Goal: Use online tool/utility: Utilize a website feature to perform a specific function

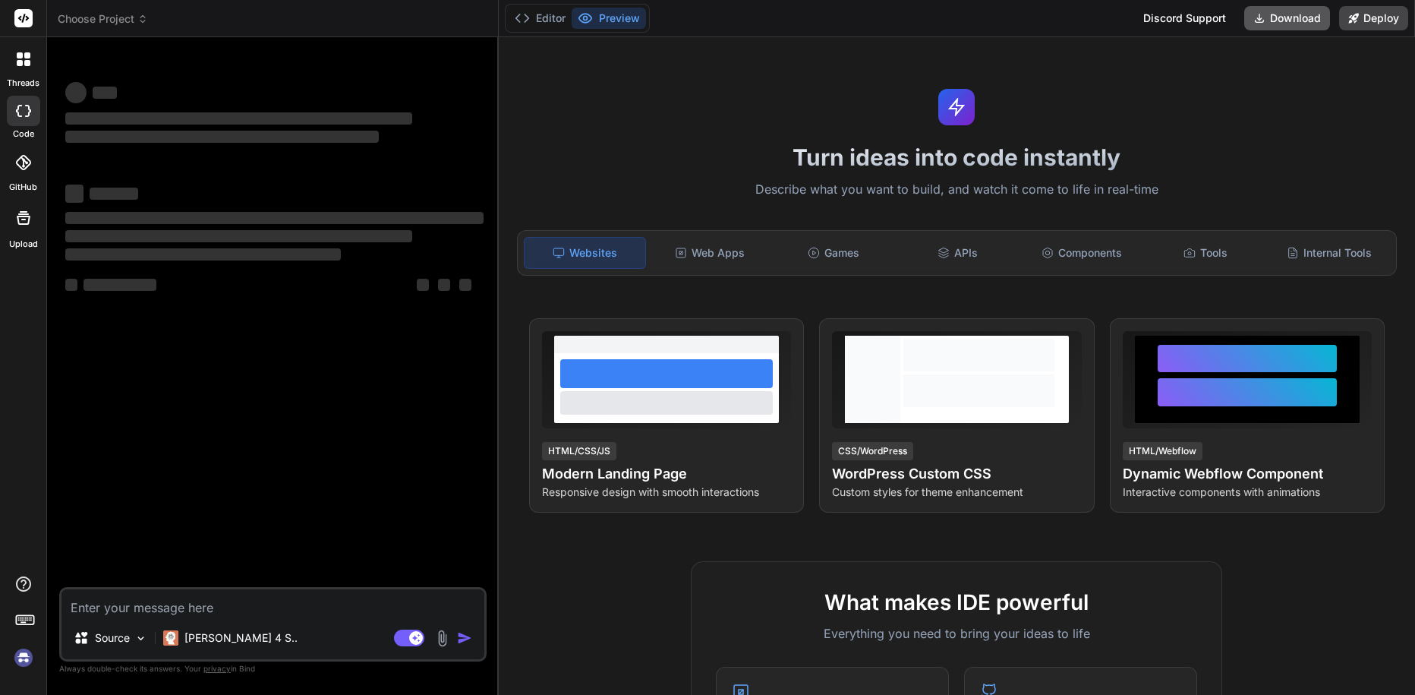
click at [1281, 13] on button "Download" at bounding box center [1287, 18] width 86 height 24
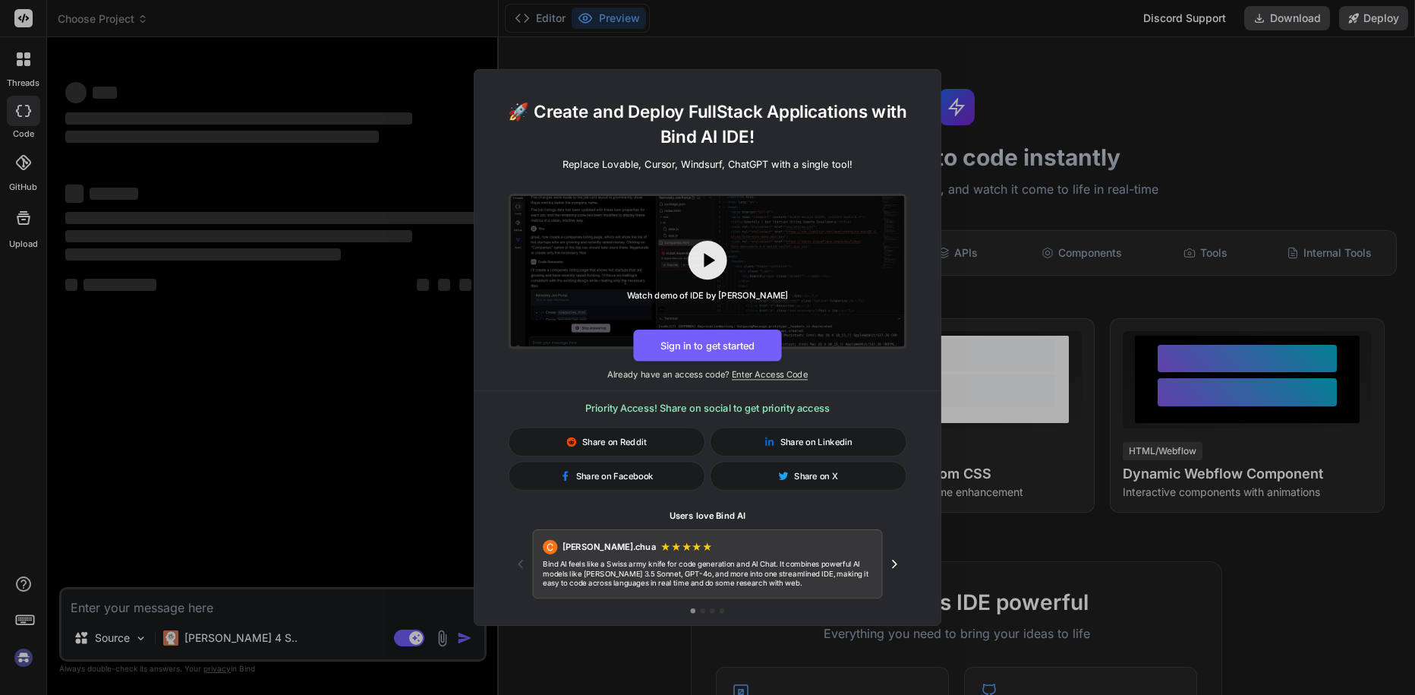
click at [1182, 117] on div "🚀 Create and Deploy FullStack Applications with Bind AI IDE! Replace Lovable, C…" at bounding box center [707, 347] width 1415 height 695
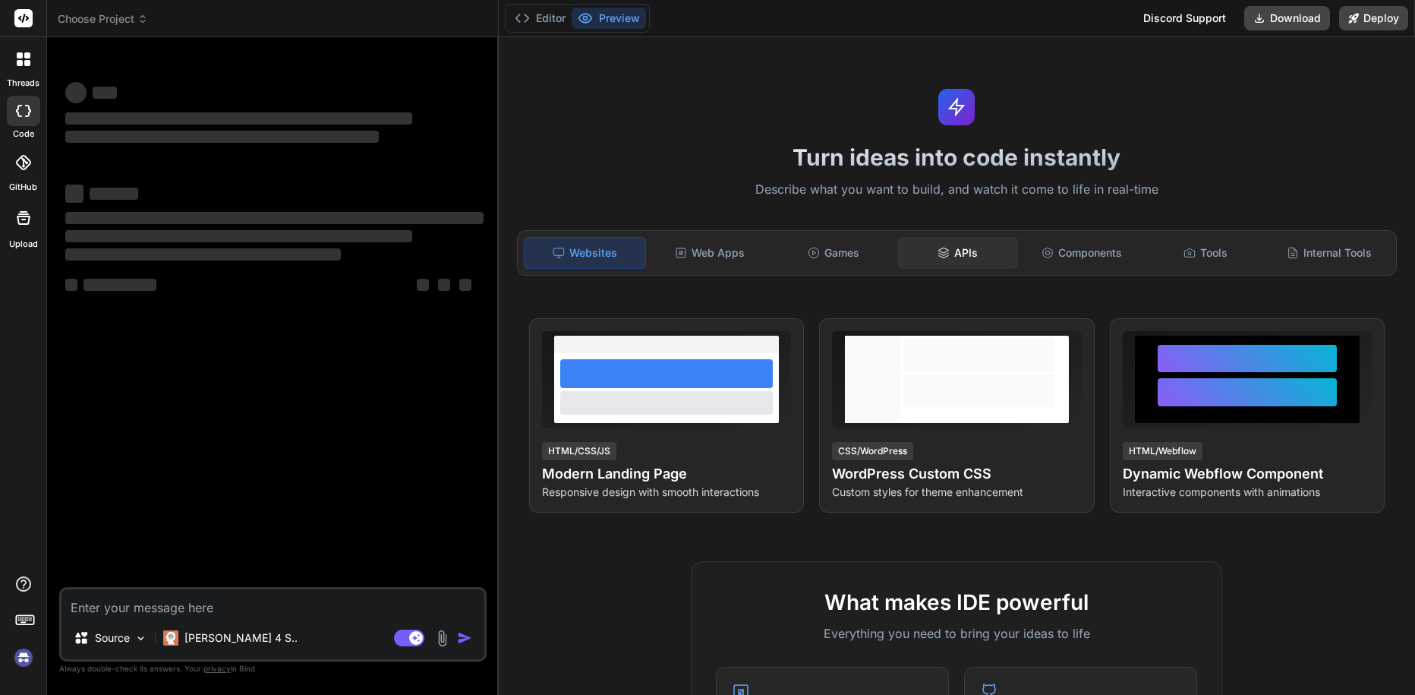
click at [921, 251] on div "APIs" at bounding box center [957, 253] width 121 height 32
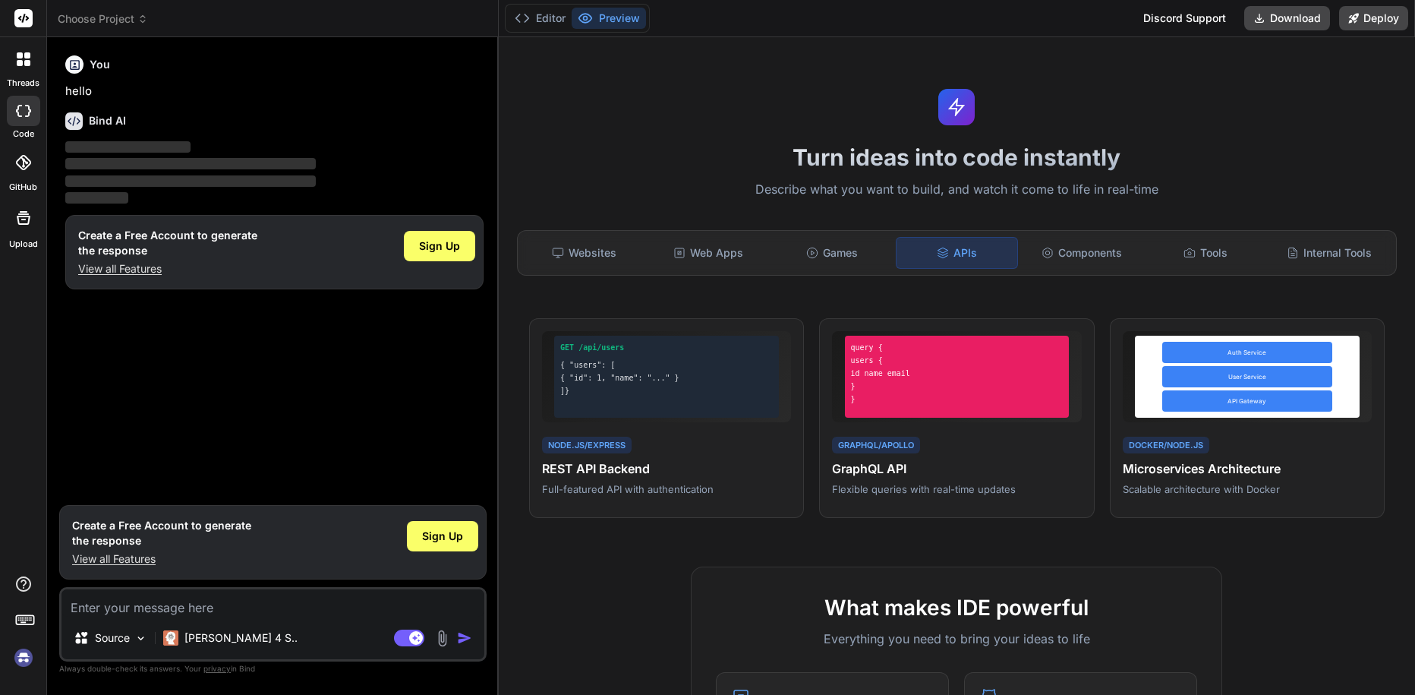
click at [279, 311] on div "You hello Bind AI ‌ ‌ ‌ ‌ Create a Free Account to generate the response View a…" at bounding box center [274, 273] width 424 height 448
click at [230, 604] on textarea at bounding box center [273, 602] width 423 height 27
click at [22, 656] on img at bounding box center [24, 658] width 26 height 26
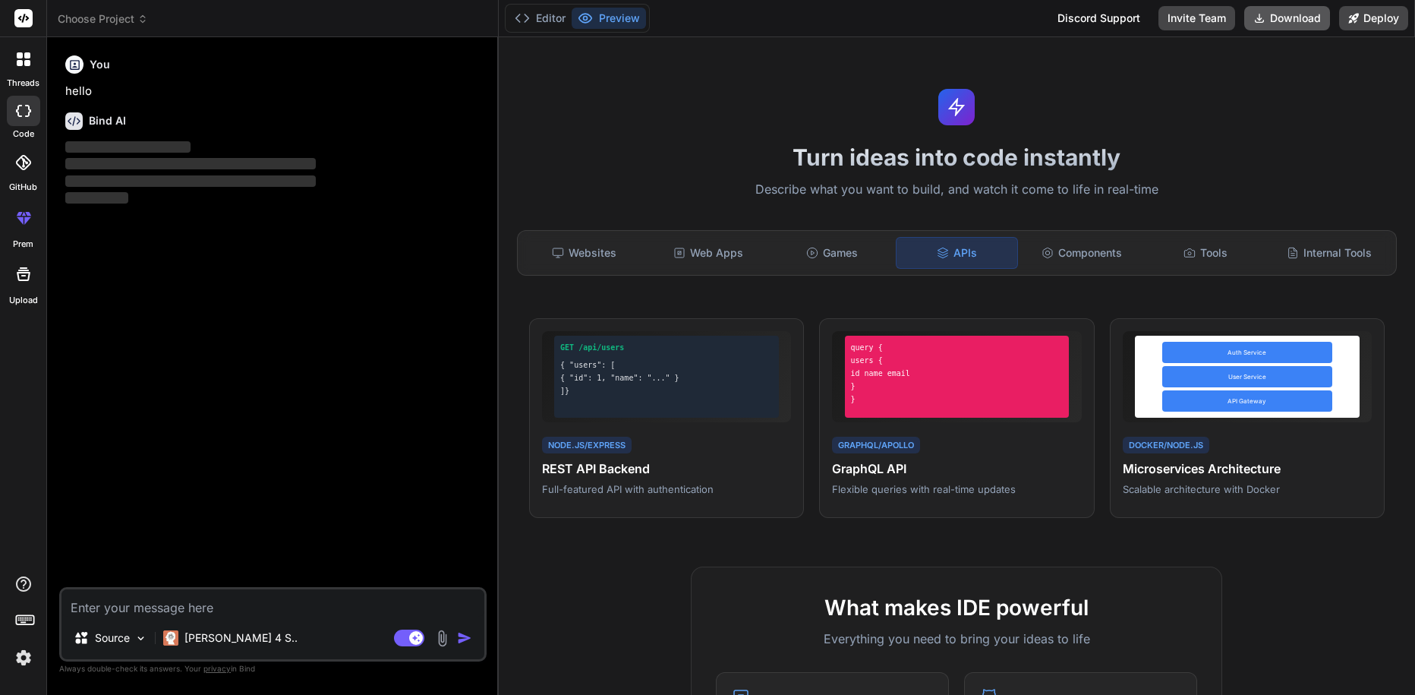
click at [1277, 21] on button "Download" at bounding box center [1287, 18] width 86 height 24
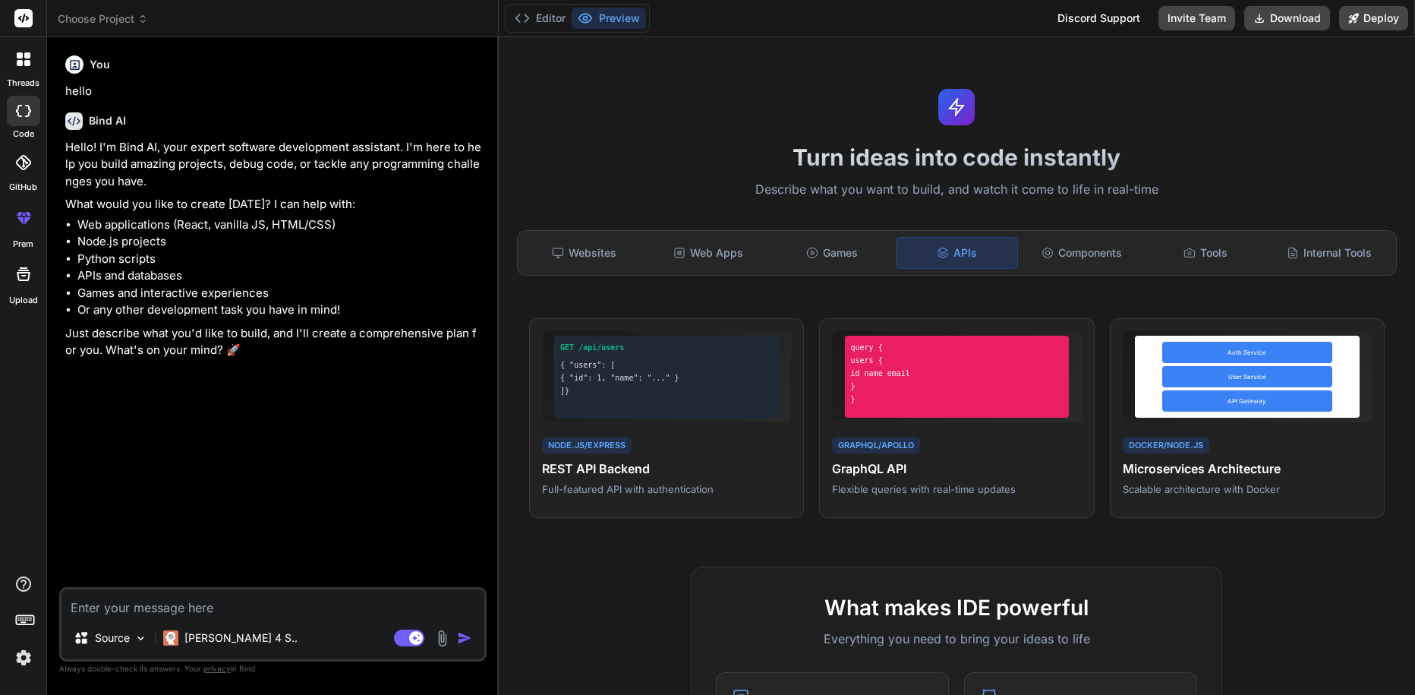
type textarea "x"
click at [21, 51] on div at bounding box center [24, 59] width 32 height 32
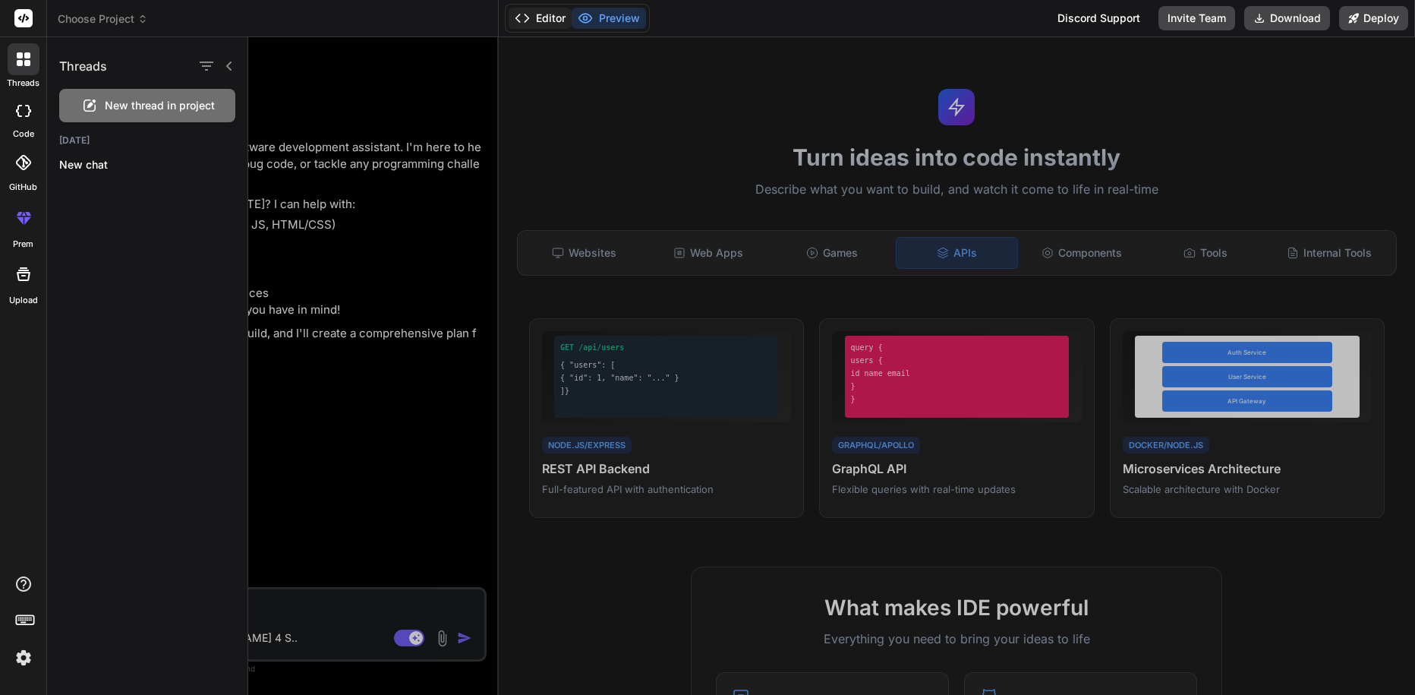
click at [550, 24] on button "Editor" at bounding box center [540, 18] width 63 height 21
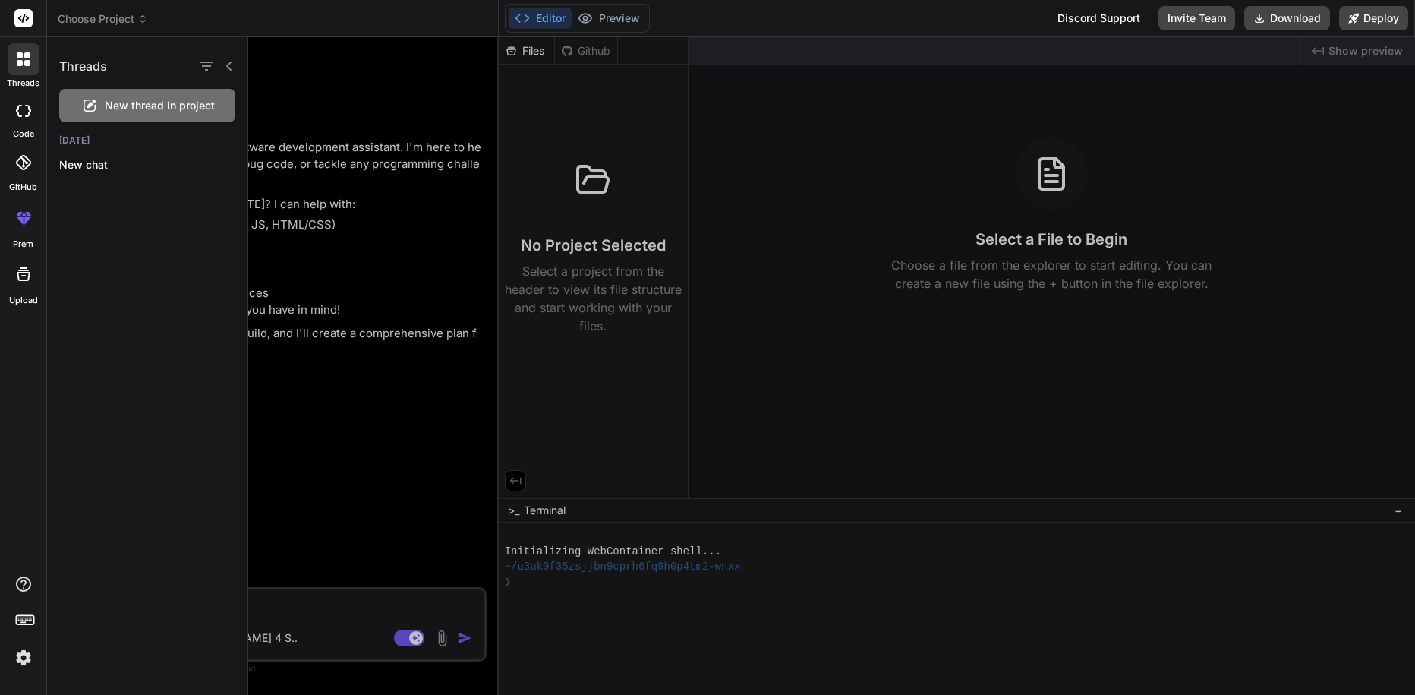
click at [1001, 236] on div at bounding box center [831, 366] width 1167 height 658
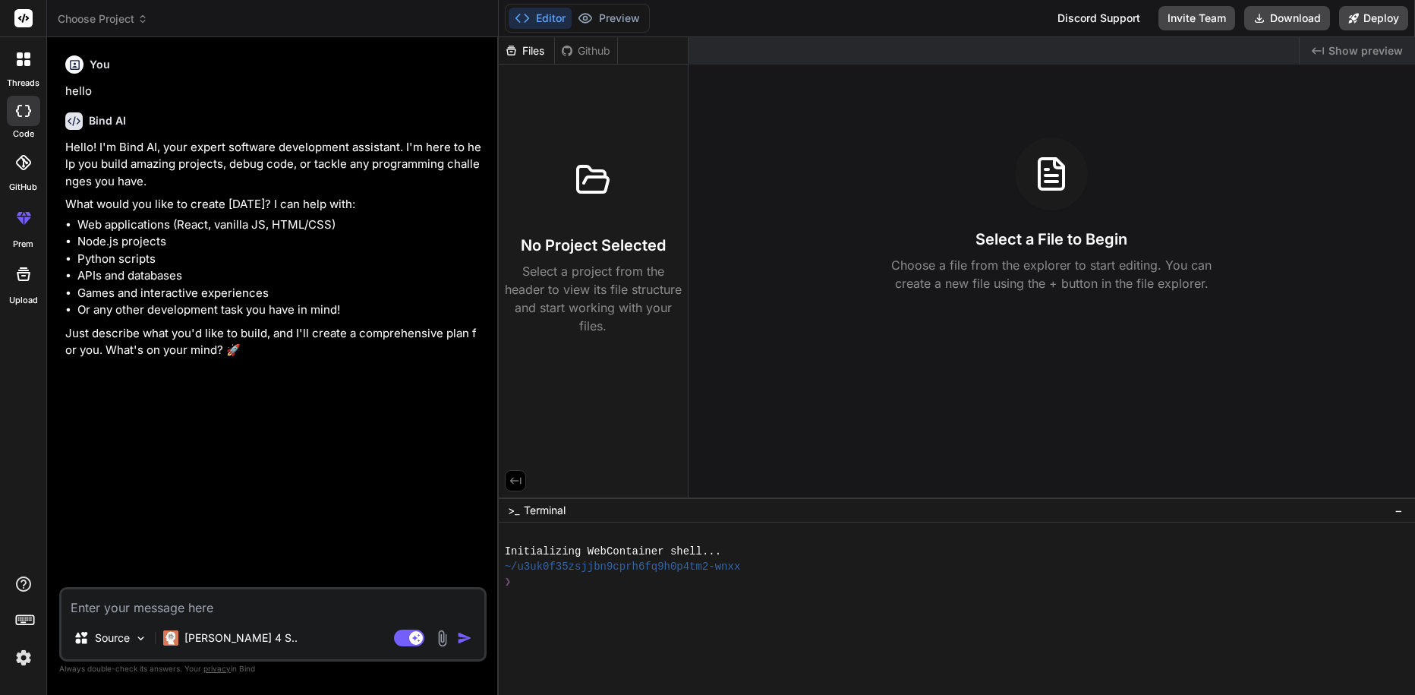
click at [560, 257] on div "No Project Selected Select a project from the header to view its file structure…" at bounding box center [593, 239] width 177 height 191
click at [24, 672] on div "threads code GitHub prem Upload" at bounding box center [23, 347] width 47 height 695
click at [27, 620] on rect at bounding box center [28, 621] width 2 height 2
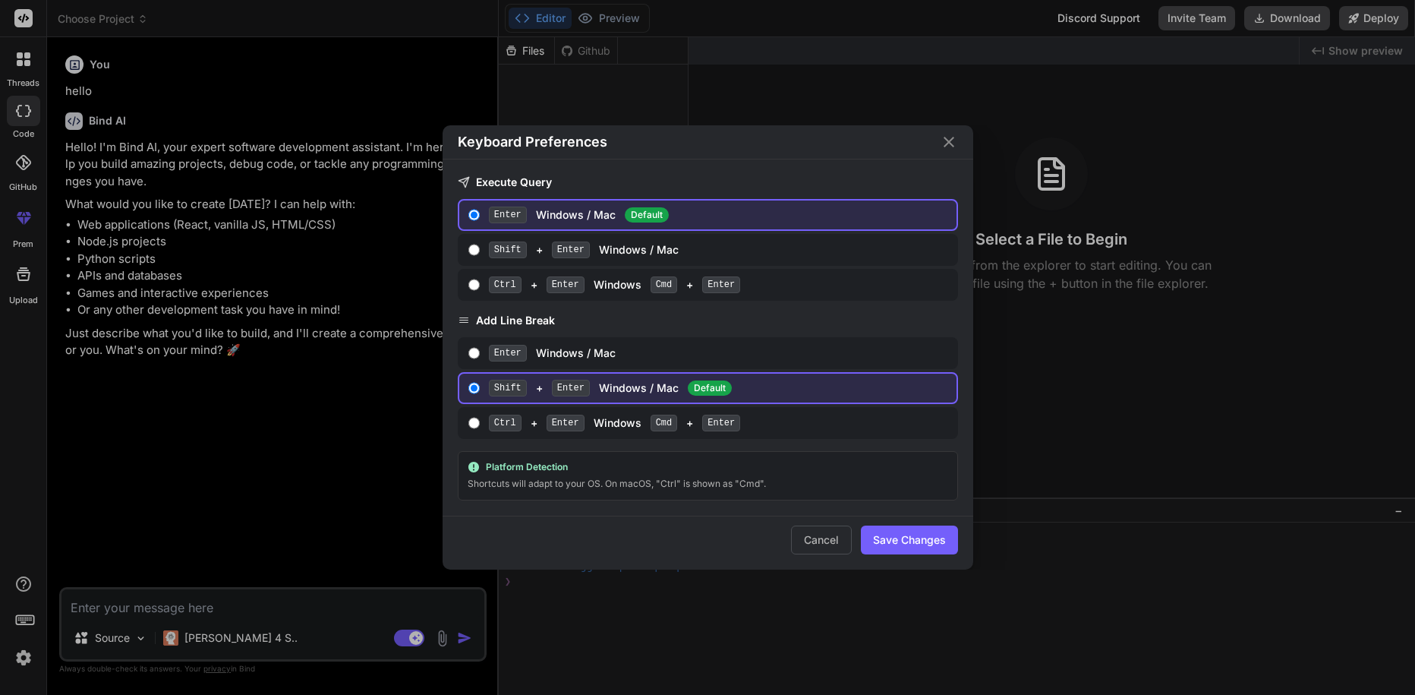
click at [27, 620] on div "Keyboard Preferences Execute Query Enter Windows / Mac Default Shift + Enter Wi…" at bounding box center [707, 347] width 1415 height 695
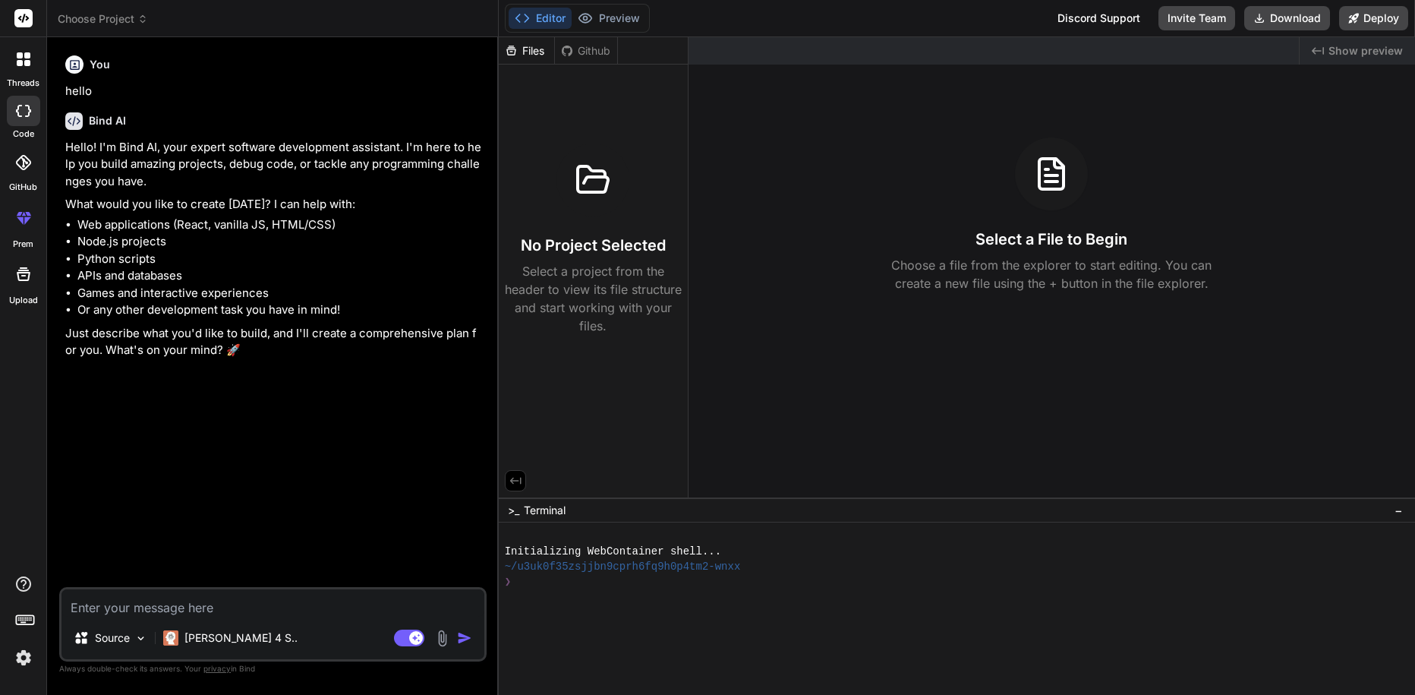
click at [28, 655] on img at bounding box center [24, 658] width 26 height 26
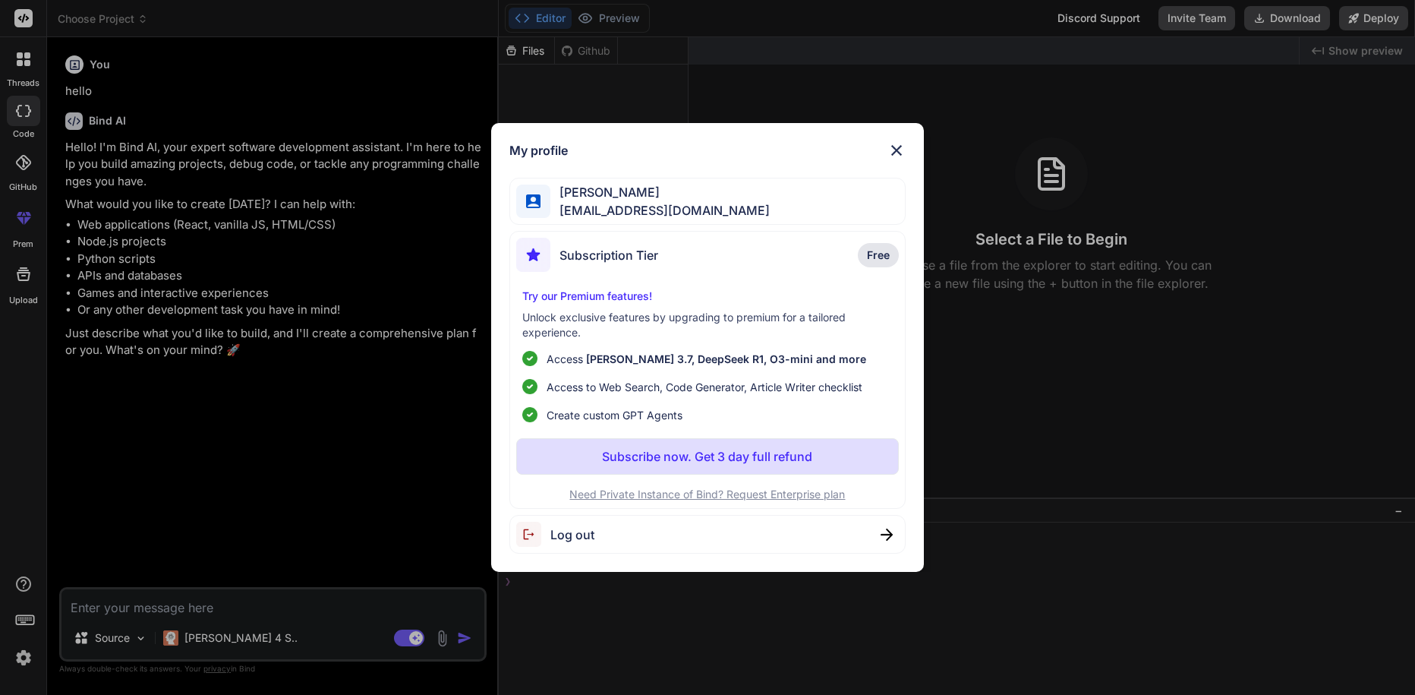
click at [26, 658] on div "My profile [PERSON_NAME] [EMAIL_ADDRESS][DOMAIN_NAME] Subscription Tier Free Tr…" at bounding box center [707, 347] width 1415 height 695
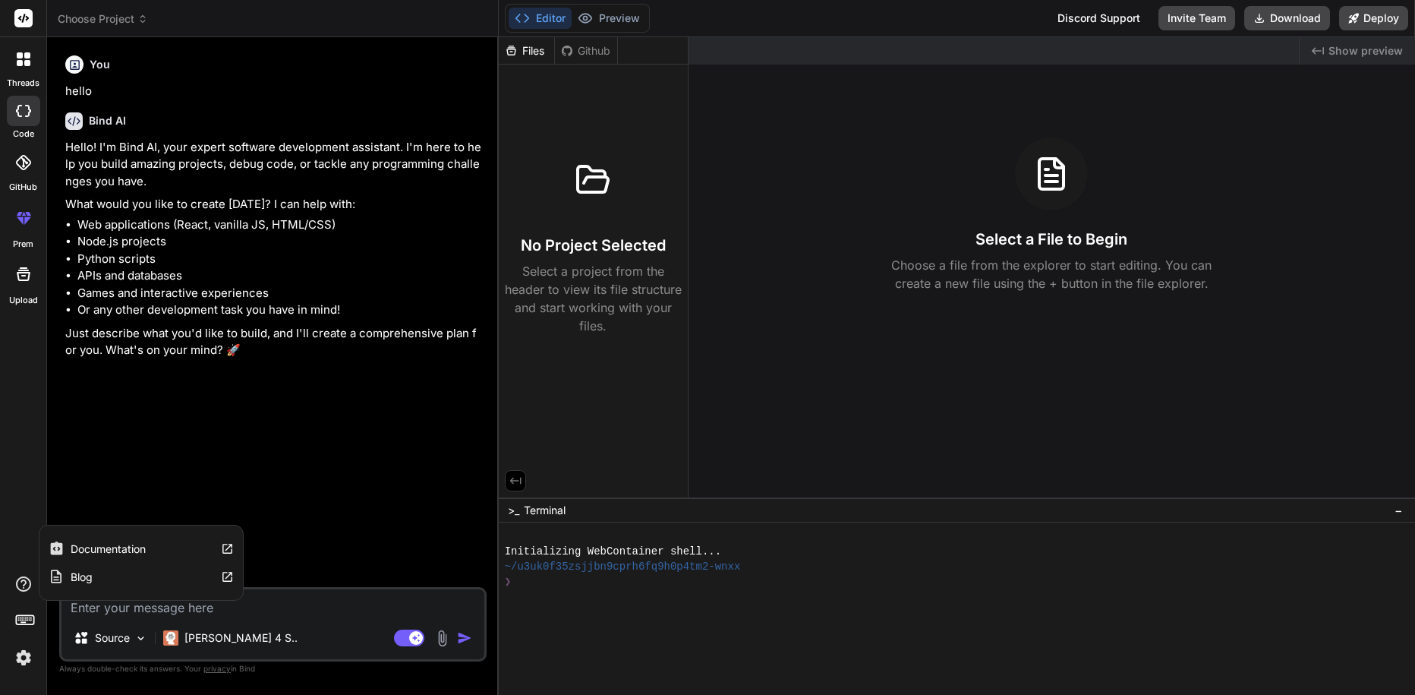
click at [27, 579] on icon at bounding box center [23, 584] width 18 height 18
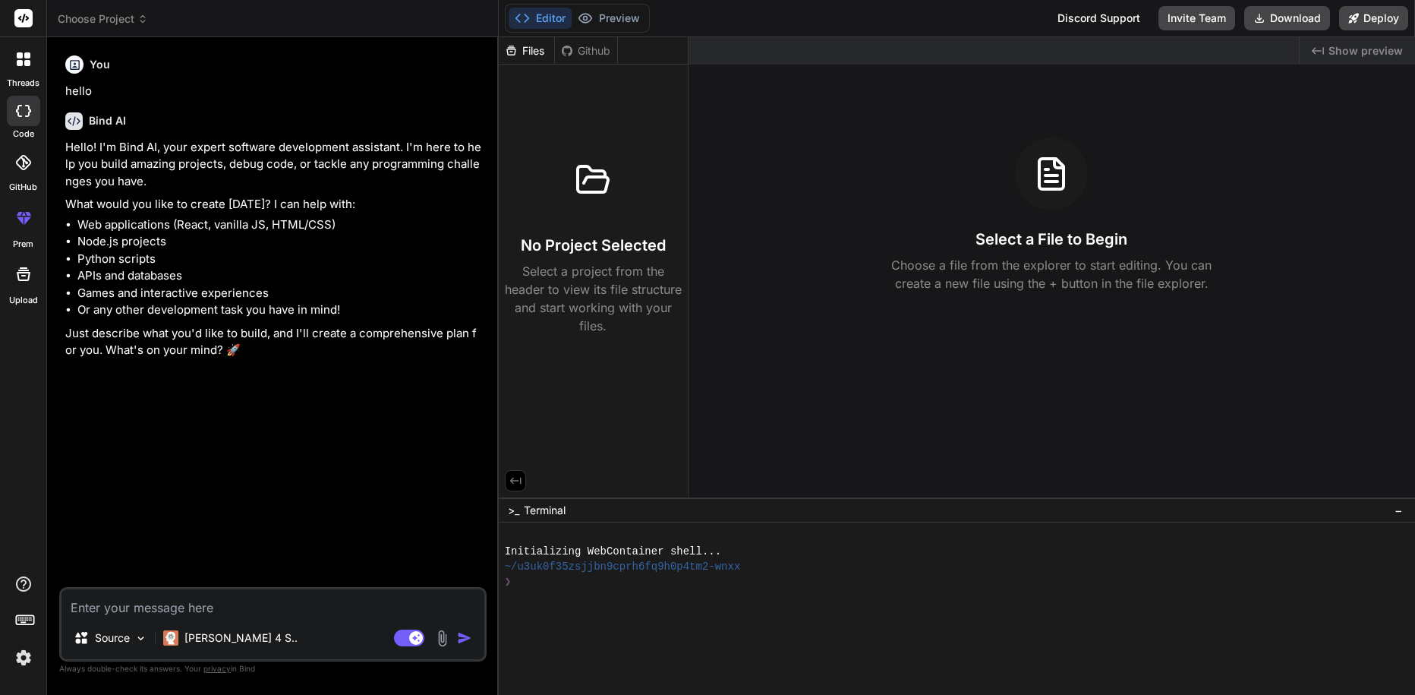
click at [364, 160] on p "Hello! I'm Bind AI, your expert software development assistant. I'm here to hel…" at bounding box center [274, 165] width 418 height 52
click at [1304, 18] on button "Download" at bounding box center [1287, 18] width 86 height 24
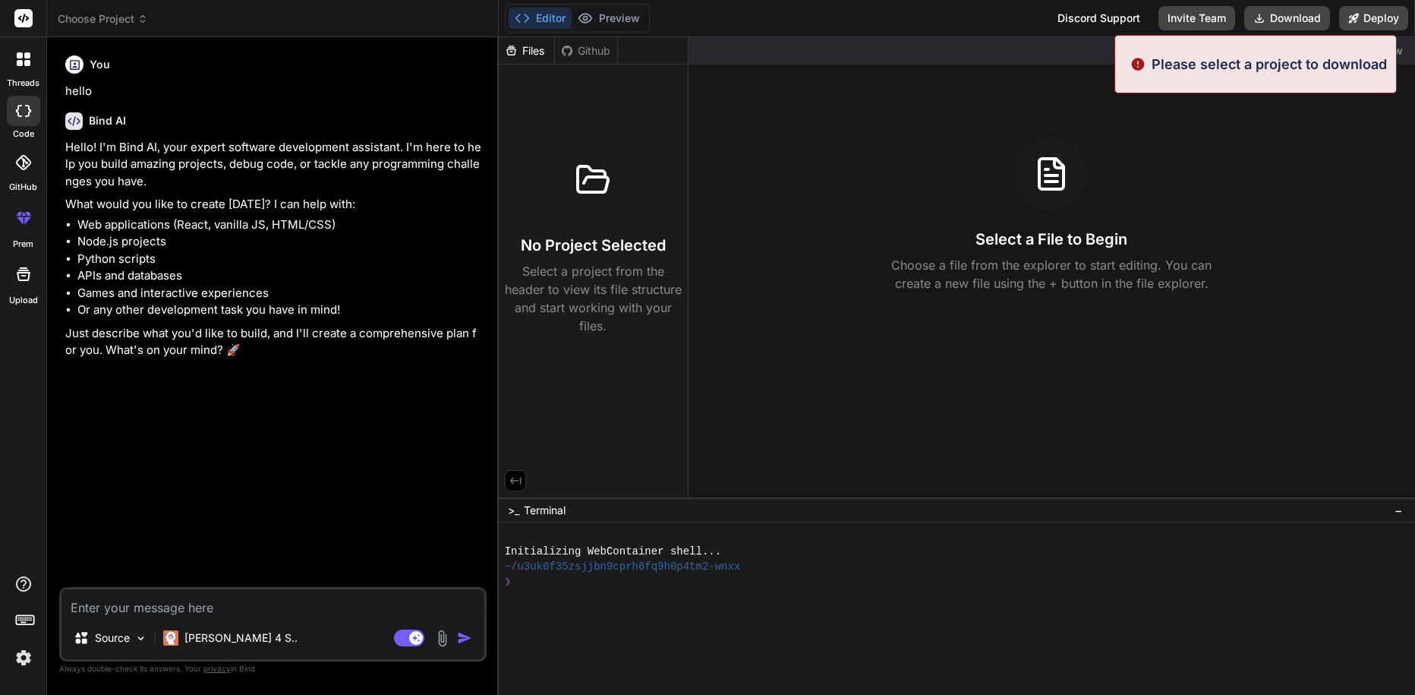
click at [1295, 55] on p "Please select a project to download" at bounding box center [1269, 64] width 235 height 21
click at [1271, 71] on p "Please select a project to download" at bounding box center [1269, 64] width 235 height 21
click at [1193, 62] on p "Please select a project to download" at bounding box center [1269, 64] width 235 height 21
click at [575, 144] on div "No Project Selected Select a project from the header to view its file structure…" at bounding box center [593, 203] width 189 height 276
click at [585, 54] on div "Github" at bounding box center [586, 50] width 62 height 15
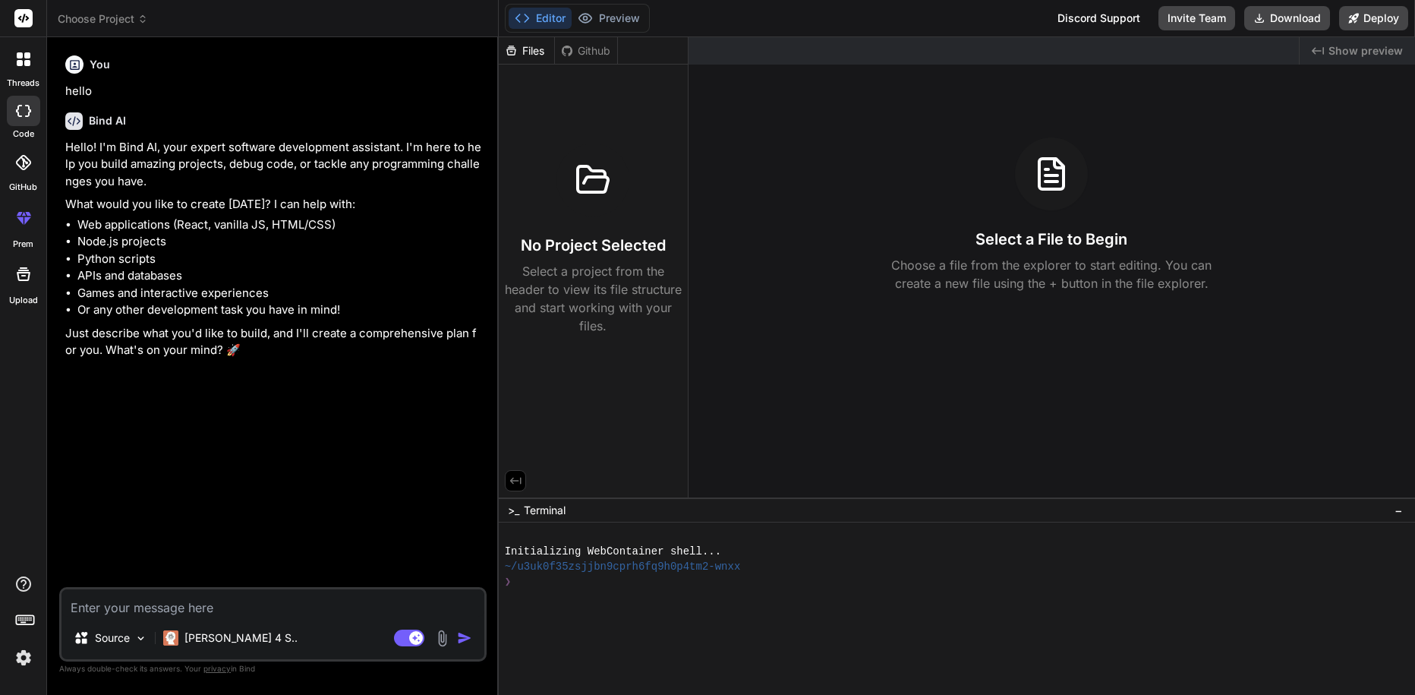
click at [525, 46] on div "Files" at bounding box center [526, 50] width 55 height 15
click at [566, 249] on h3 "No Project Selected" at bounding box center [593, 245] width 145 height 21
click at [24, 21] on rect at bounding box center [23, 18] width 18 height 18
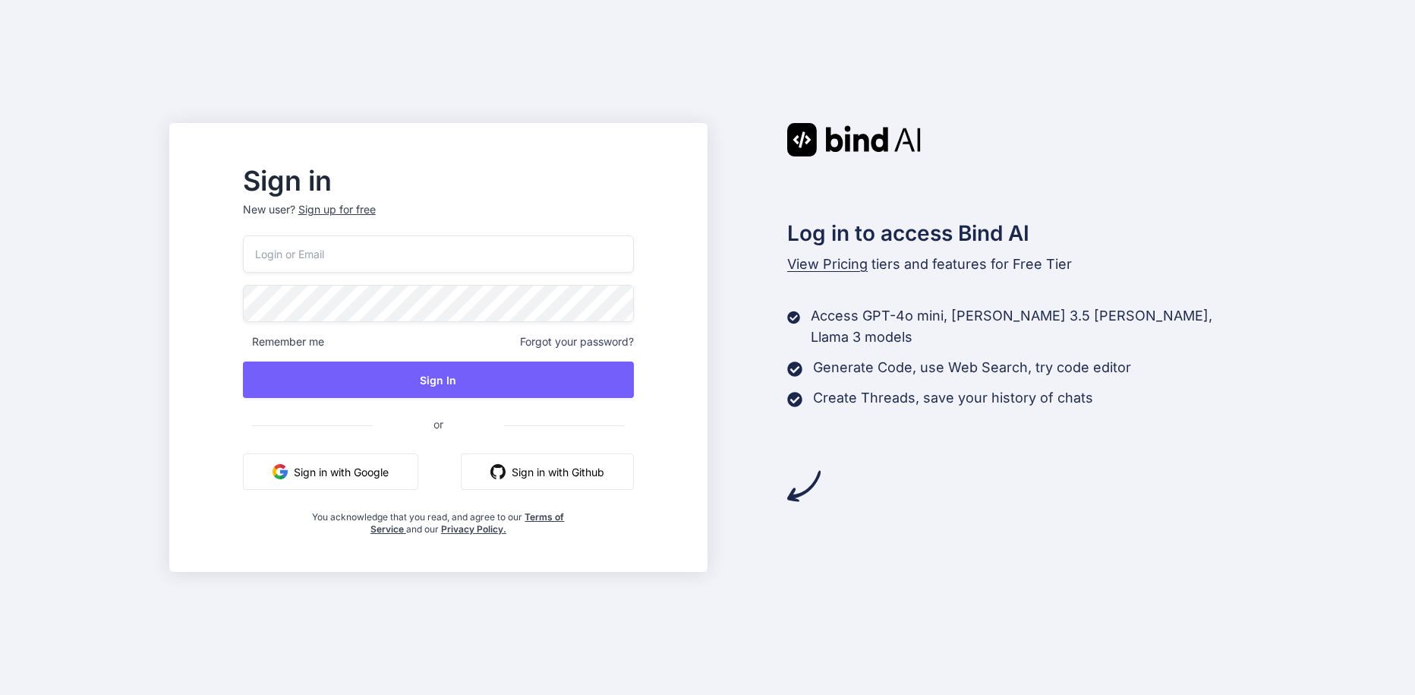
click at [326, 483] on button "Sign in with Google" at bounding box center [330, 471] width 175 height 36
